Goal: Task Accomplishment & Management: Manage account settings

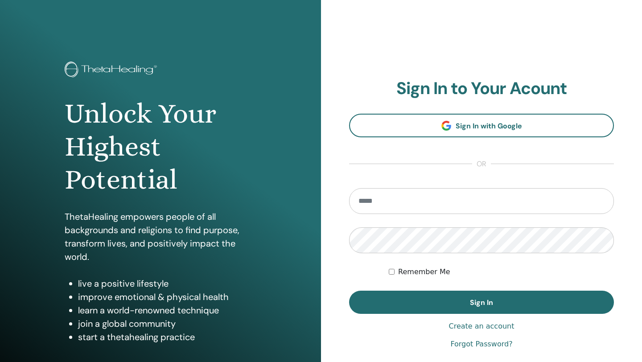
click at [443, 207] on input "email" at bounding box center [481, 201] width 265 height 26
type input "**********"
click at [349, 291] on button "Sign In" at bounding box center [481, 302] width 265 height 23
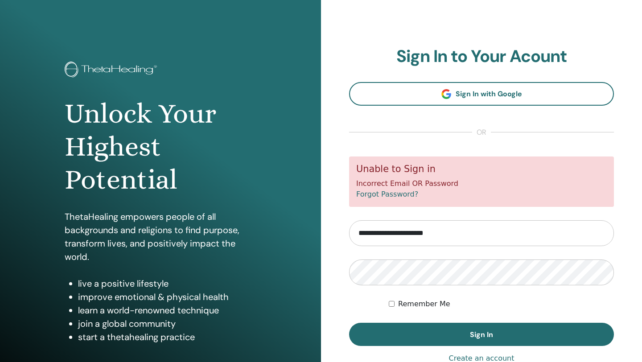
click at [445, 299] on label "Remember Me" at bounding box center [424, 304] width 52 height 11
click at [349, 323] on button "Sign In" at bounding box center [481, 334] width 265 height 23
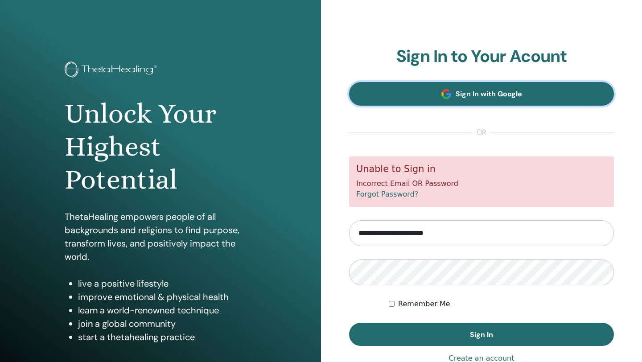
click at [490, 97] on span "Sign In with Google" at bounding box center [489, 93] width 66 height 9
